Goal: Information Seeking & Learning: Learn about a topic

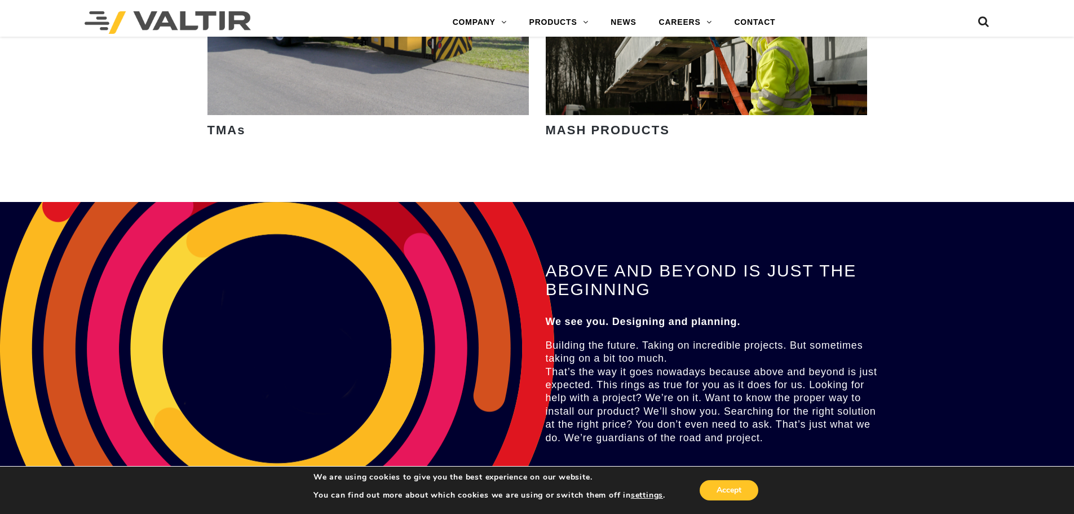
scroll to position [2369, 0]
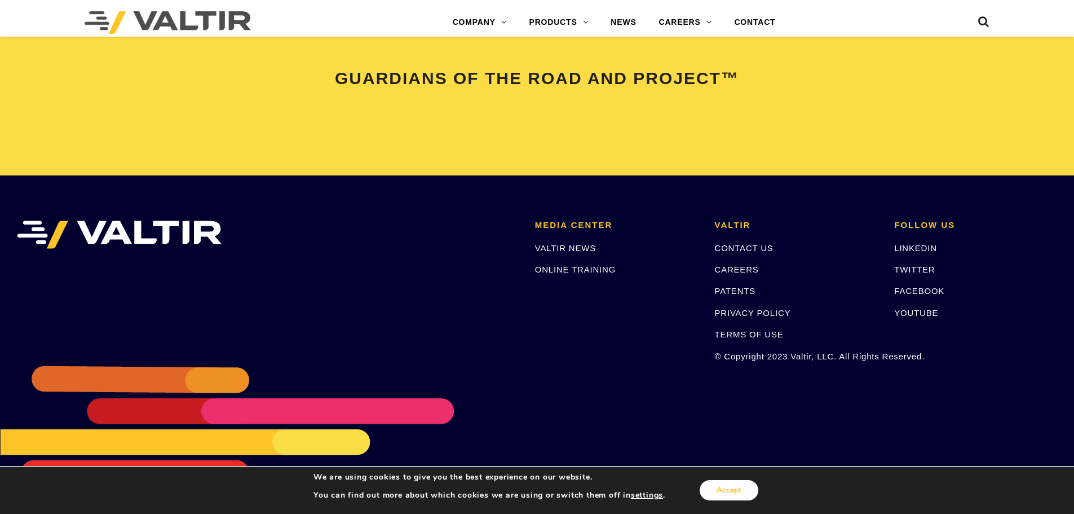
click at [739, 487] on button "Accept" at bounding box center [729, 490] width 59 height 20
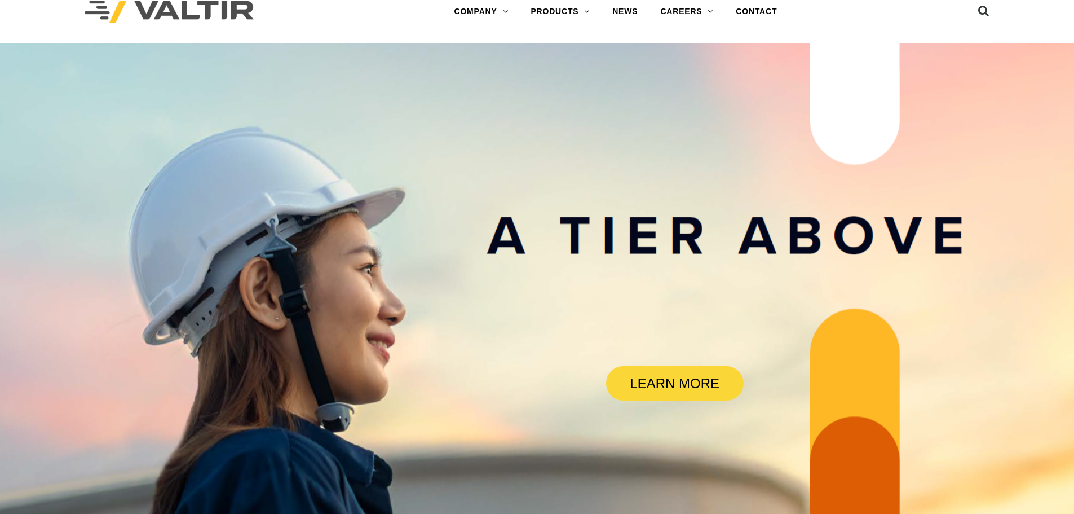
scroll to position [0, 0]
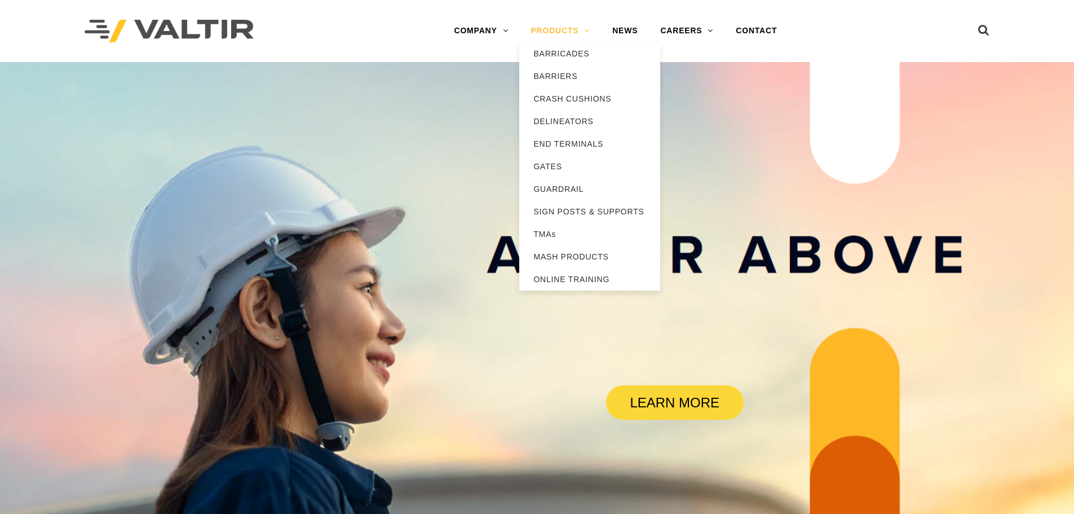
click at [576, 30] on link "PRODUCTS" at bounding box center [560, 31] width 82 height 23
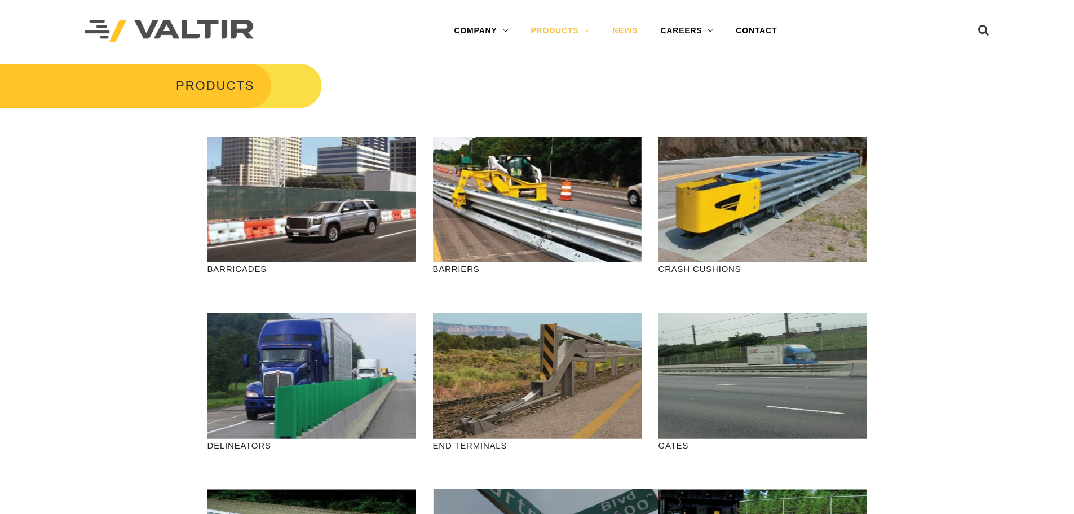
click at [631, 37] on link "NEWS" at bounding box center [625, 31] width 48 height 23
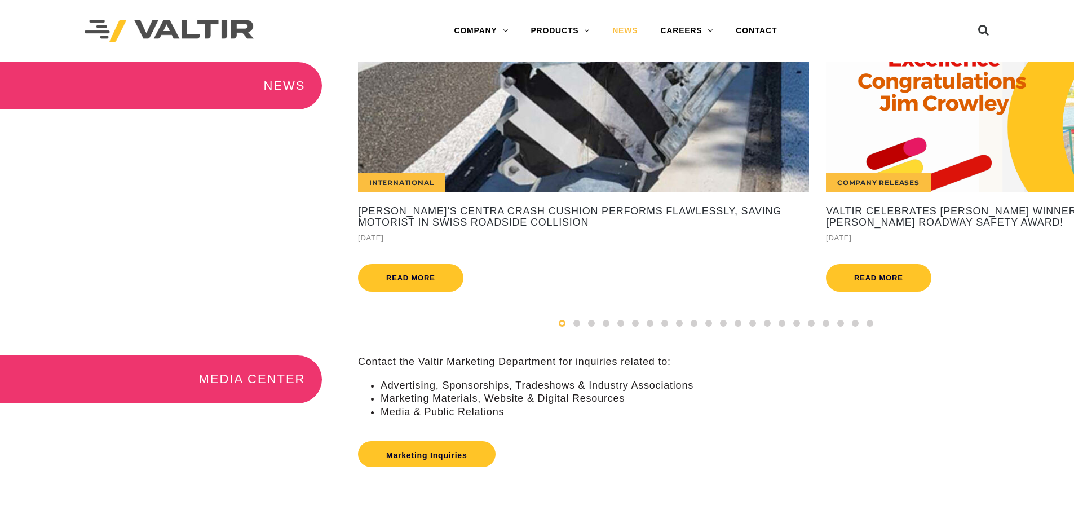
click at [501, 162] on div "International" at bounding box center [583, 127] width 451 height 130
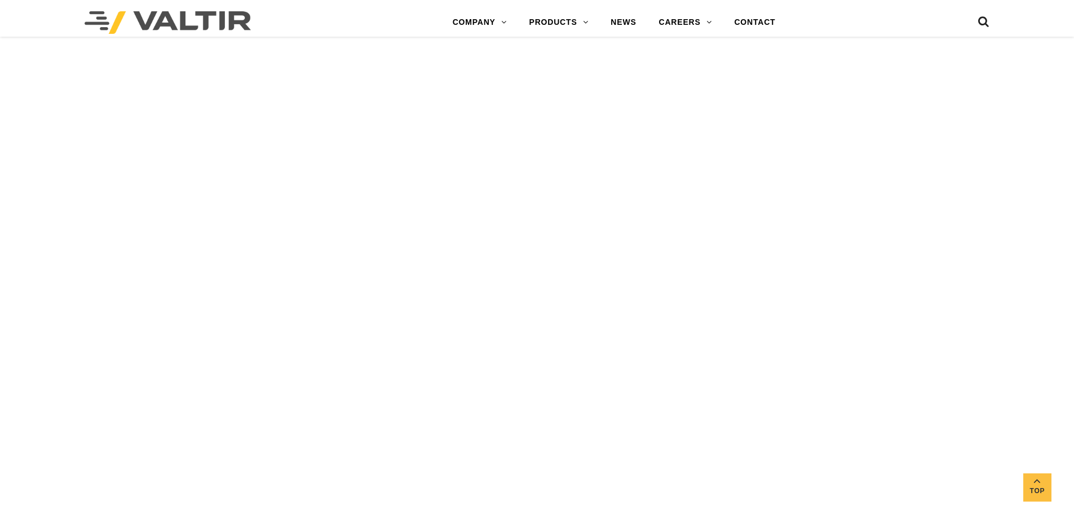
scroll to position [1363, 0]
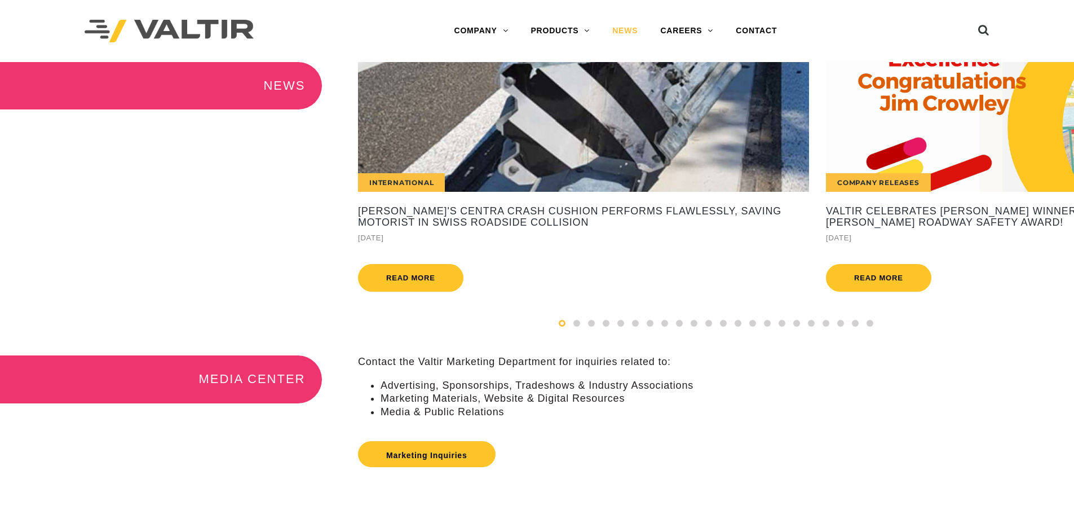
click at [978, 124] on div "Company Releases" at bounding box center [1051, 127] width 451 height 130
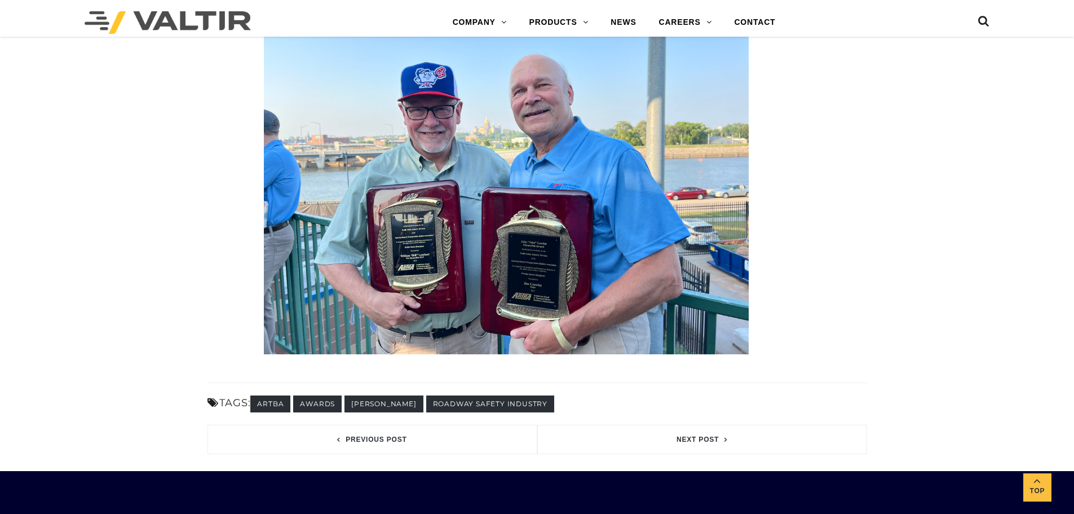
scroll to position [1892, 0]
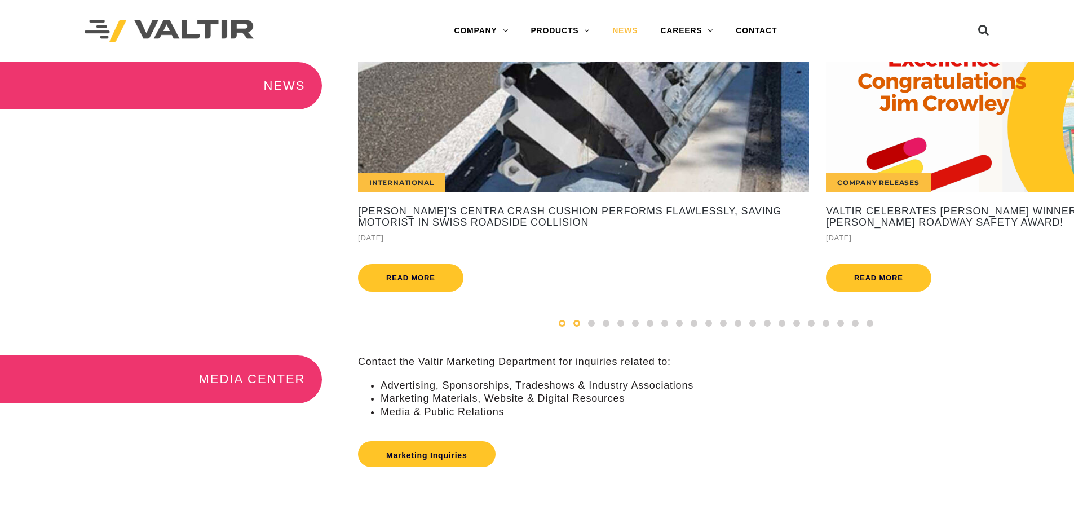
click at [575, 327] on span at bounding box center [577, 323] width 7 height 7
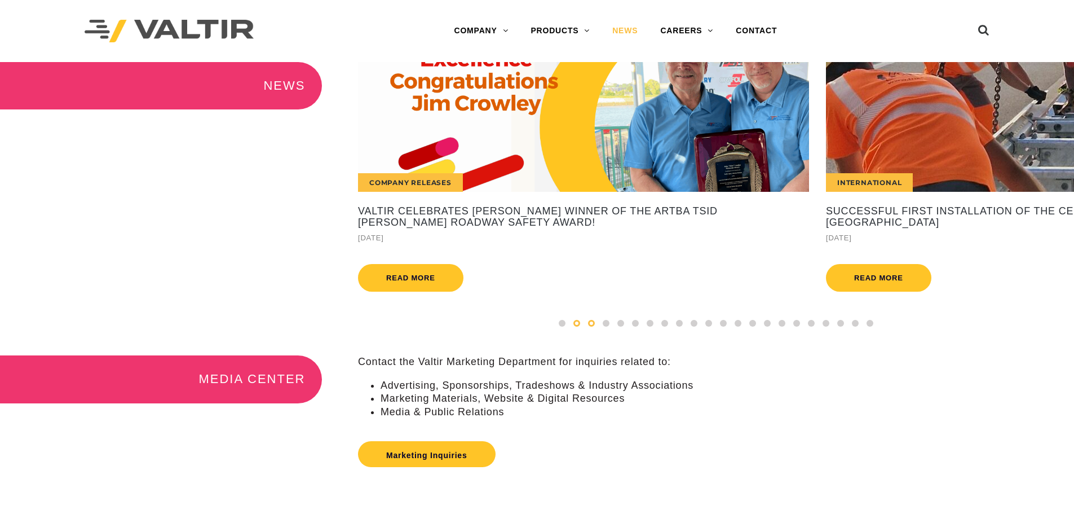
click at [586, 329] on div at bounding box center [591, 323] width 15 height 12
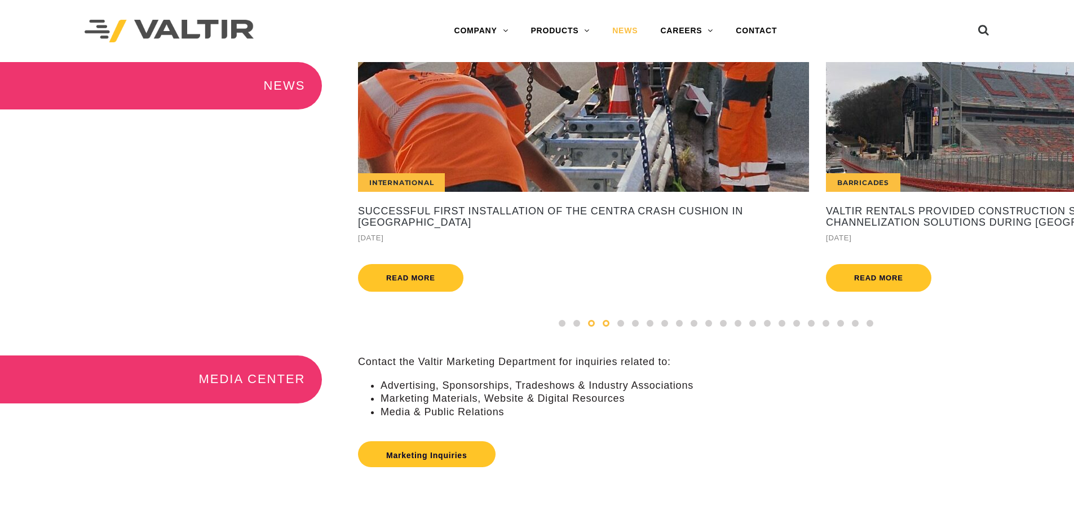
click at [607, 327] on span at bounding box center [606, 323] width 7 height 7
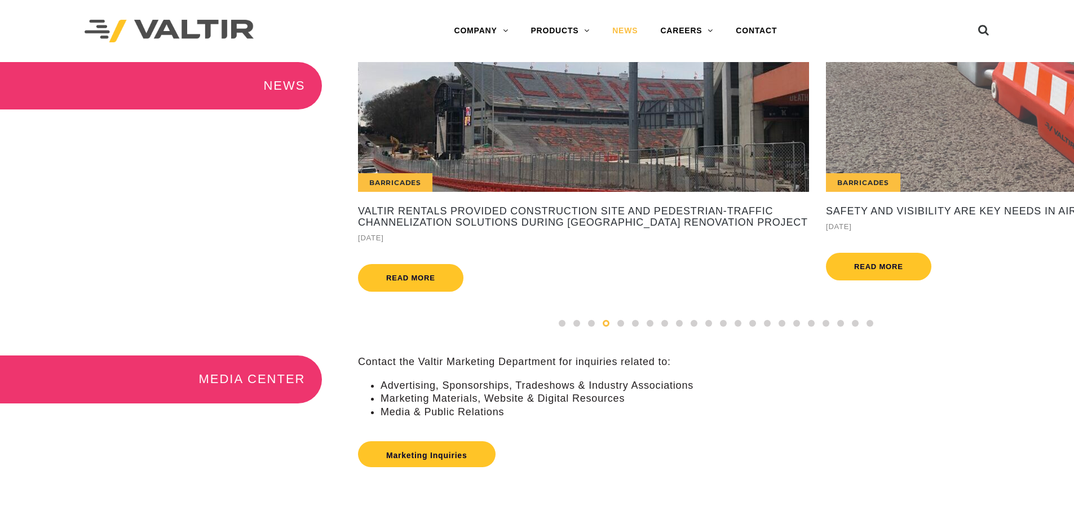
drag, startPoint x: 621, startPoint y: 333, endPoint x: 642, endPoint y: 277, distance: 60.1
click at [621, 327] on span at bounding box center [621, 323] width 7 height 7
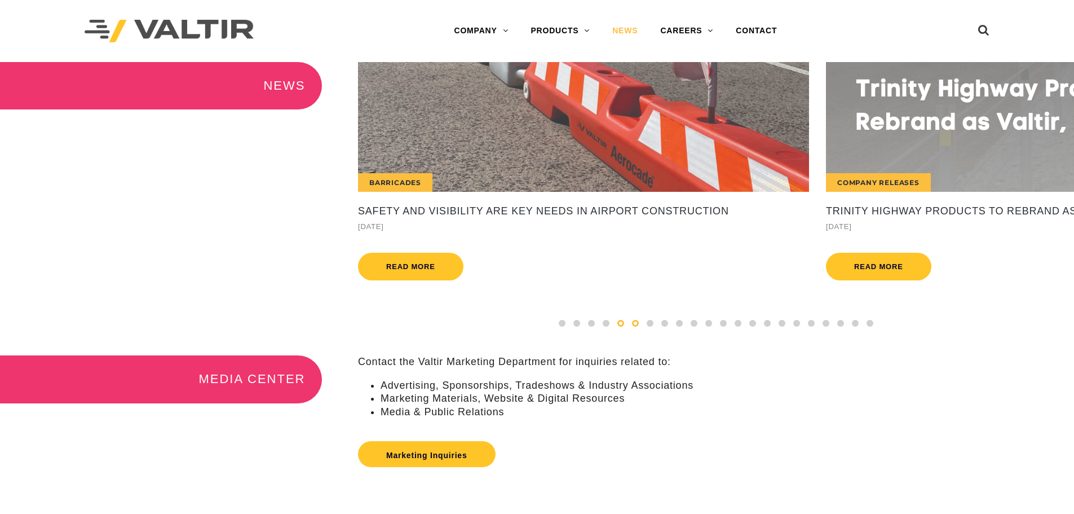
click at [637, 327] on span at bounding box center [635, 323] width 7 height 7
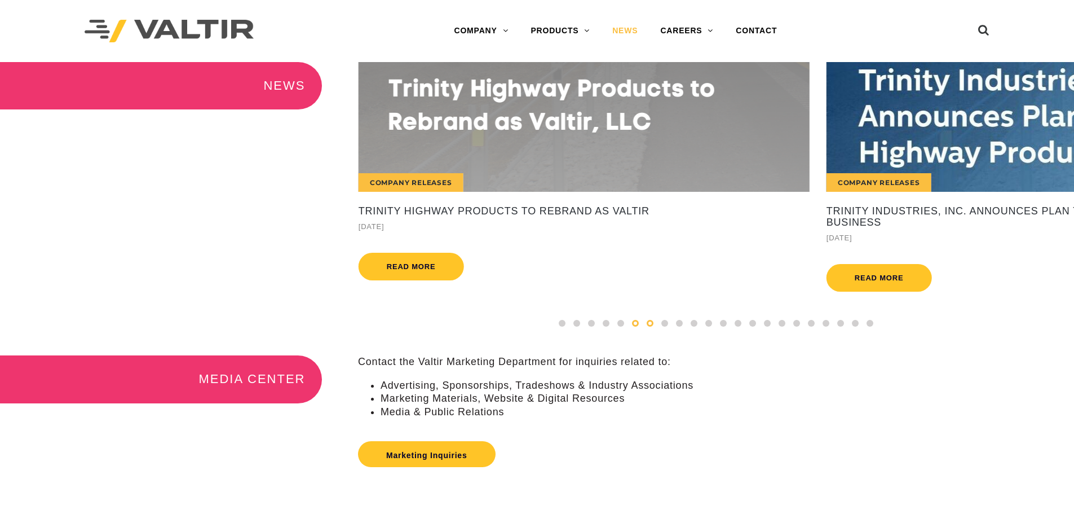
click at [651, 327] on span at bounding box center [650, 323] width 7 height 7
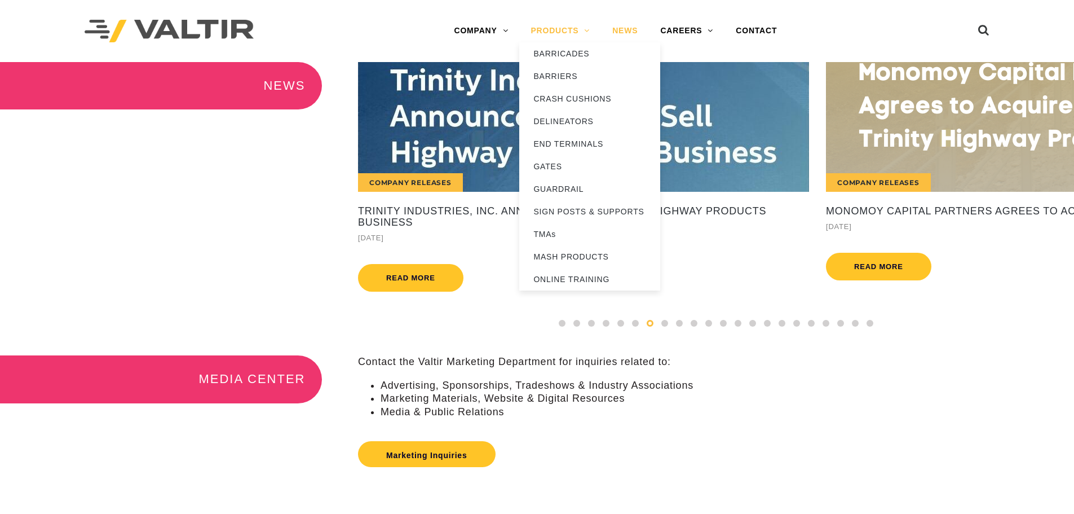
click at [554, 27] on link "PRODUCTS" at bounding box center [560, 31] width 82 height 23
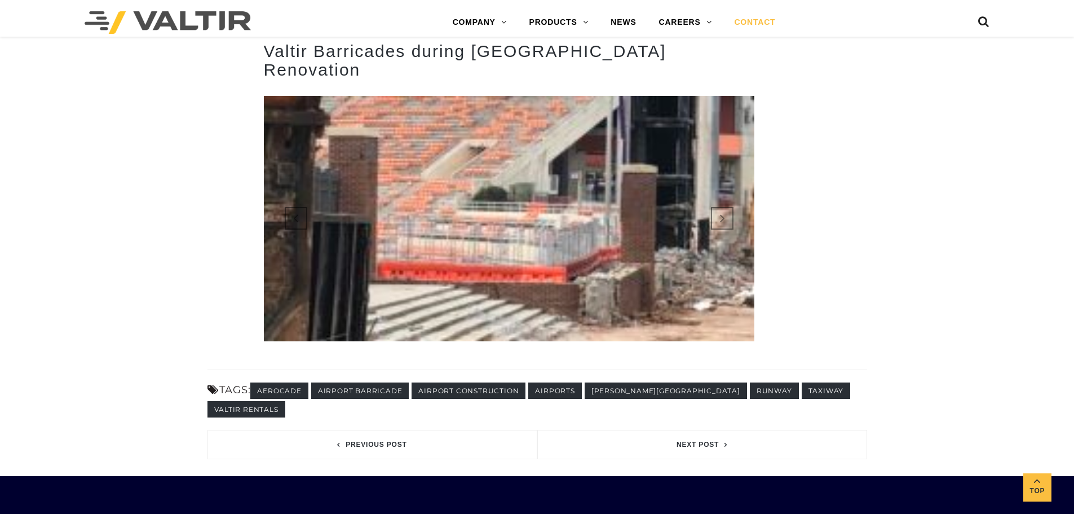
scroll to position [1354, 0]
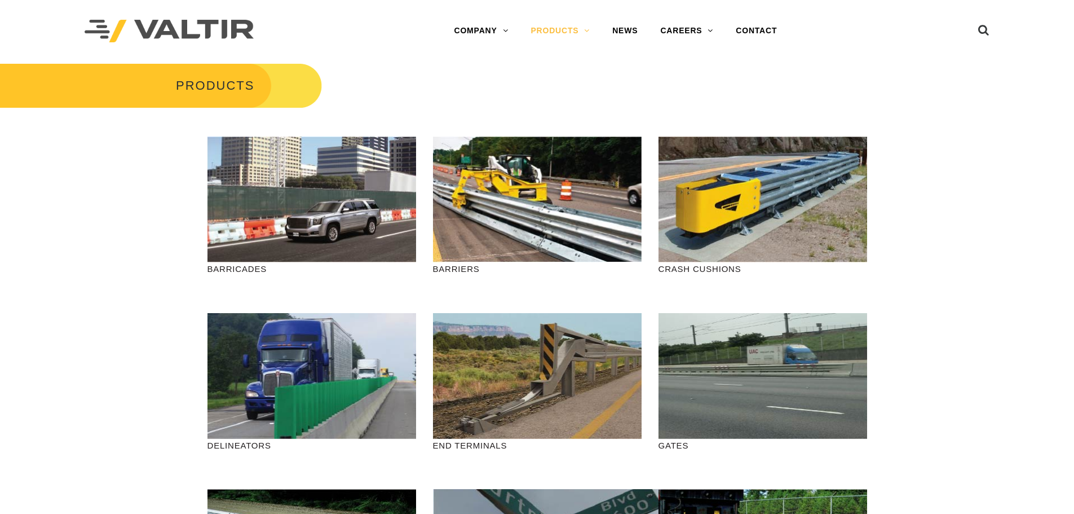
click at [177, 20] on img at bounding box center [169, 31] width 169 height 23
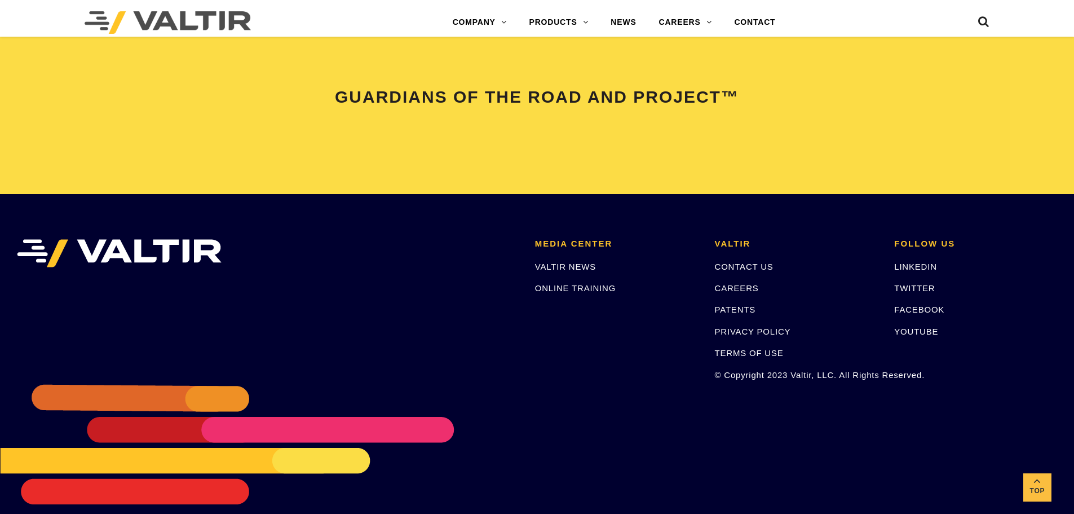
scroll to position [2369, 0]
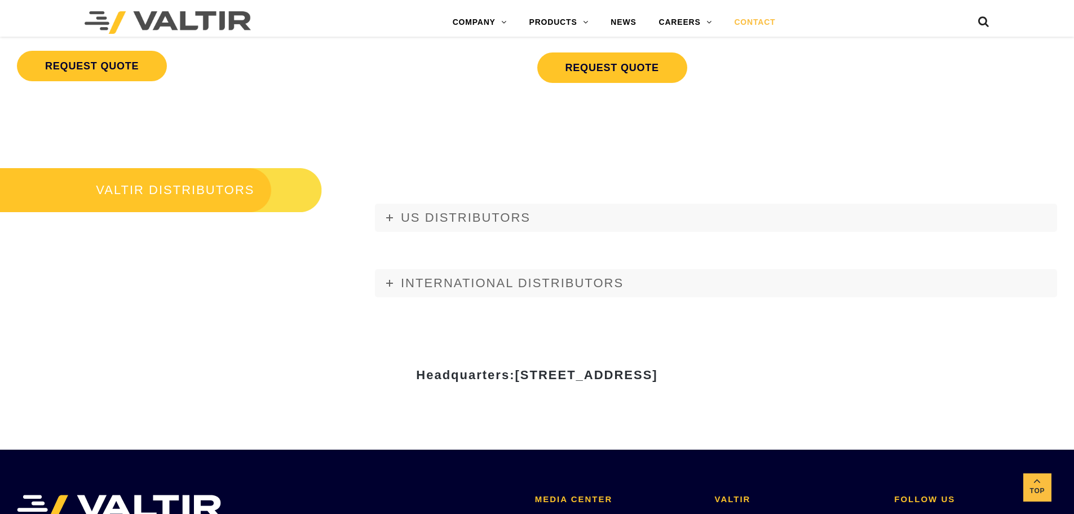
scroll to position [1571, 0]
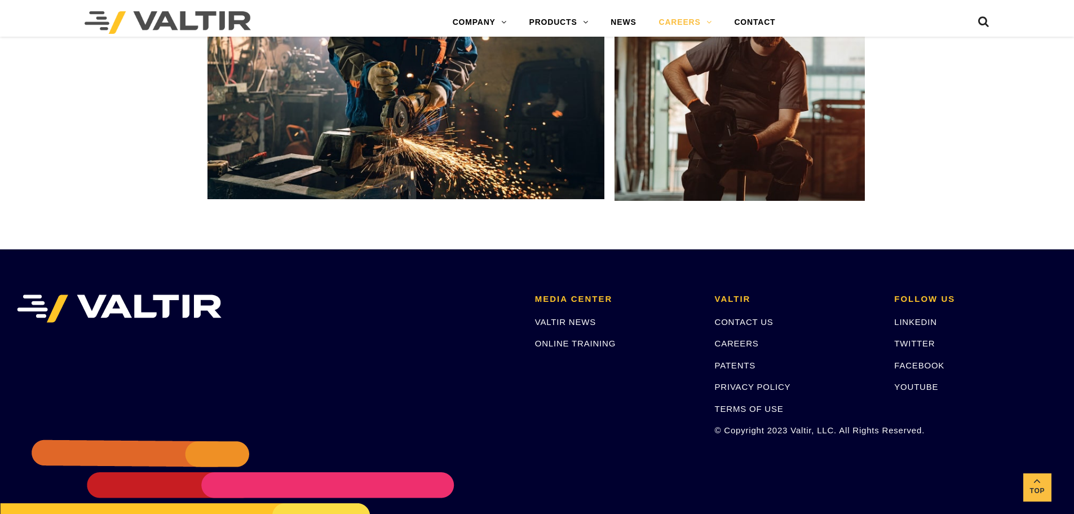
scroll to position [2160, 0]
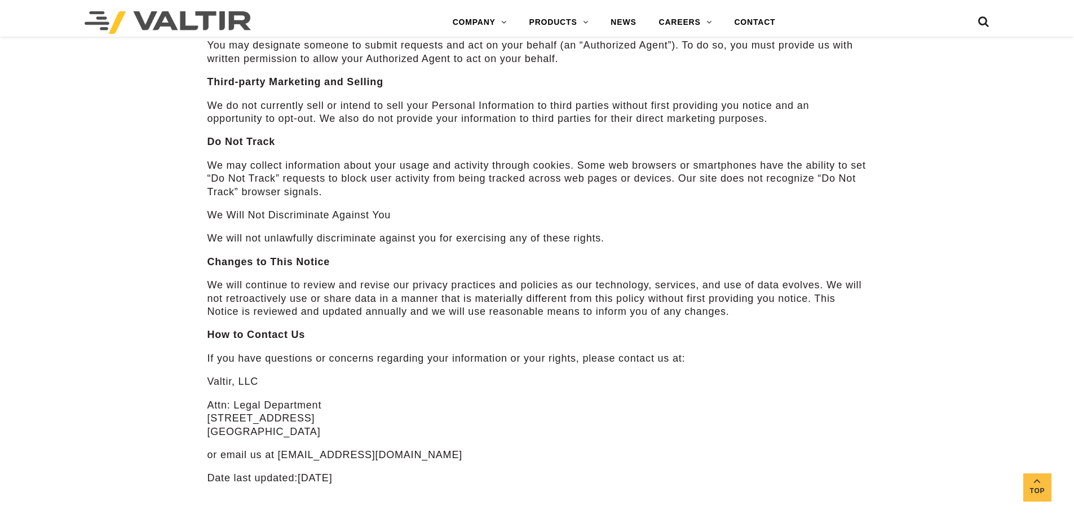
scroll to position [4512, 0]
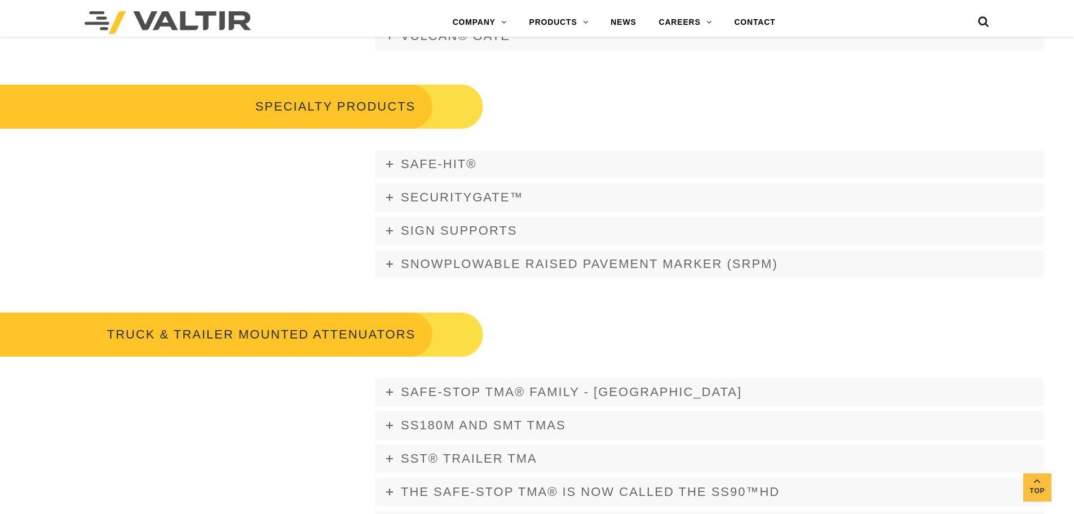
scroll to position [1350, 0]
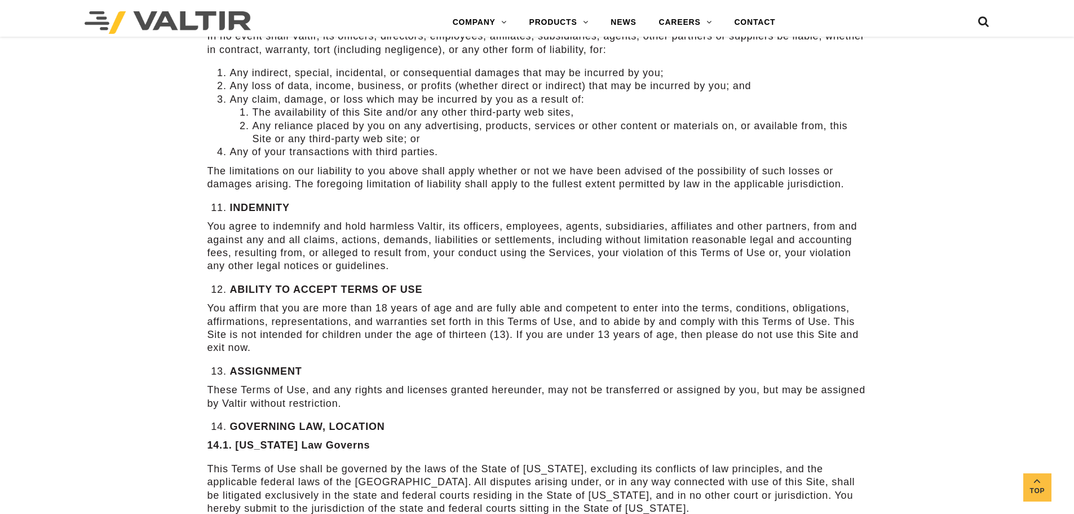
scroll to position [3159, 0]
